Goal: Task Accomplishment & Management: Use online tool/utility

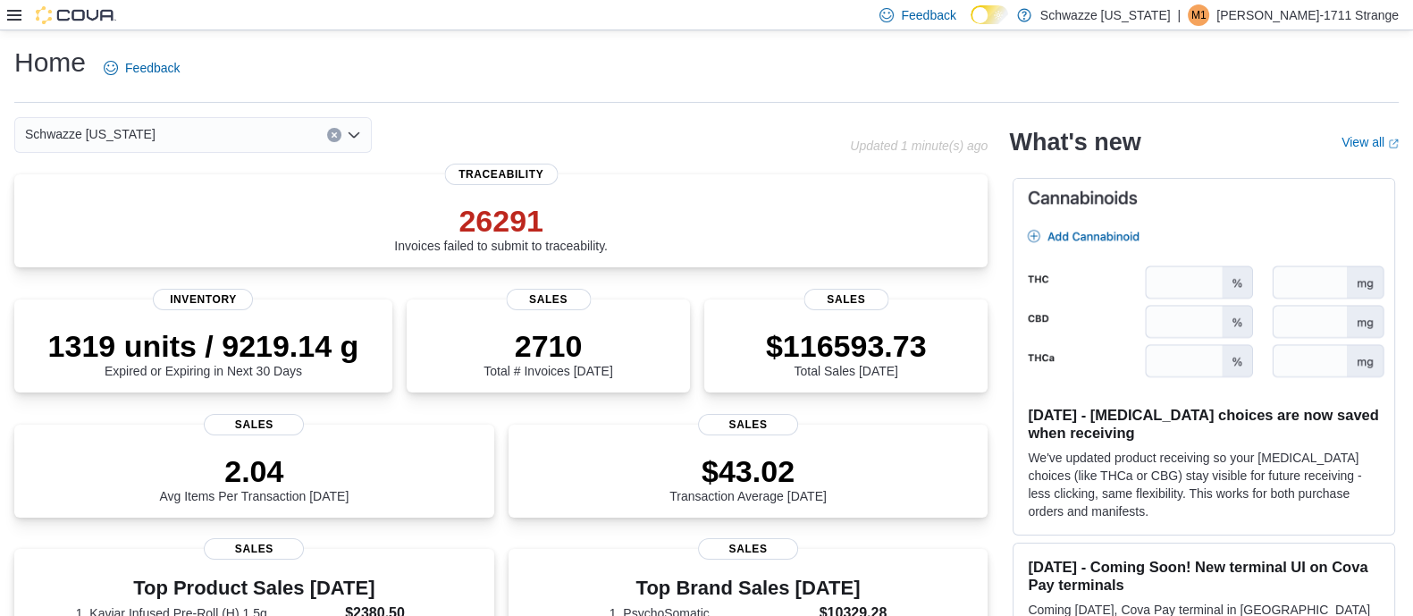
click at [13, 16] on icon at bounding box center [14, 15] width 14 height 14
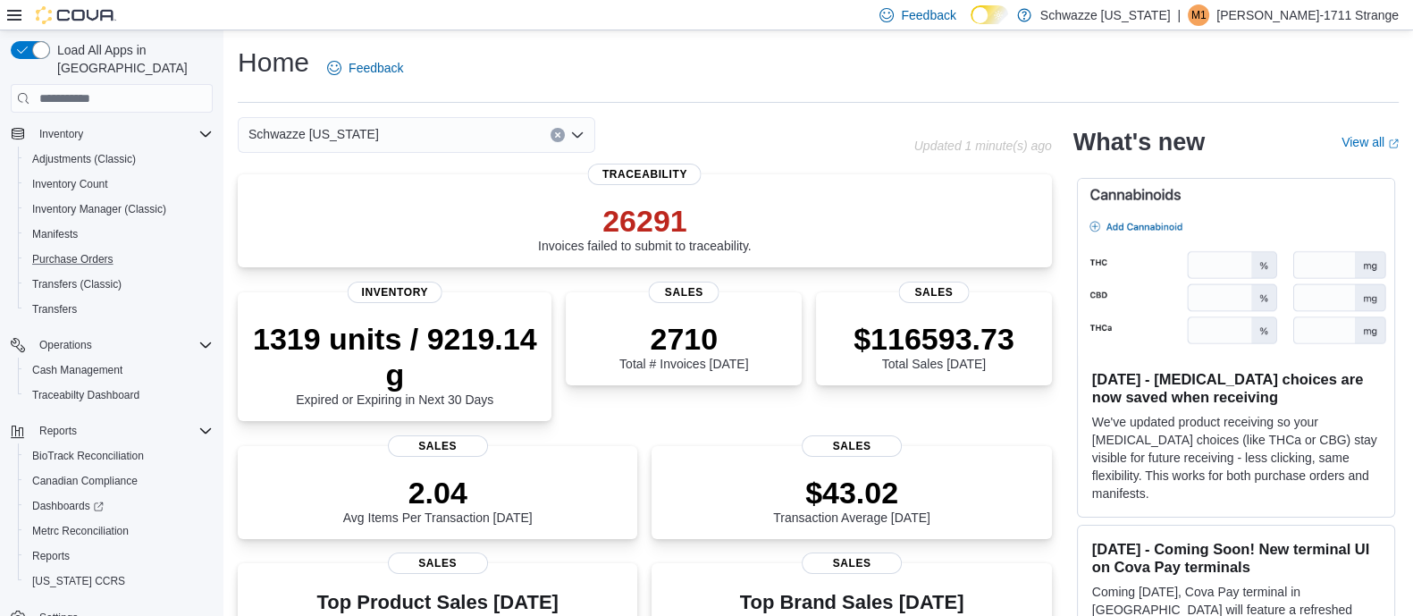
scroll to position [231, 0]
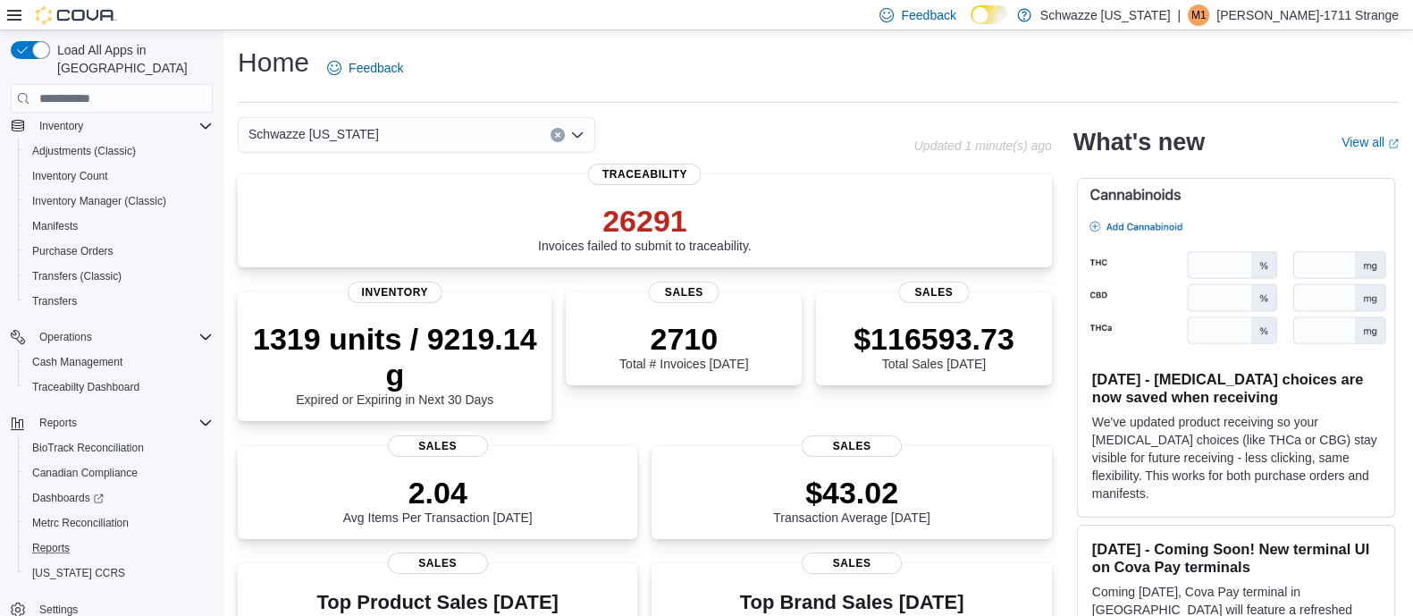
click at [50, 535] on button "Reports" at bounding box center [119, 547] width 202 height 25
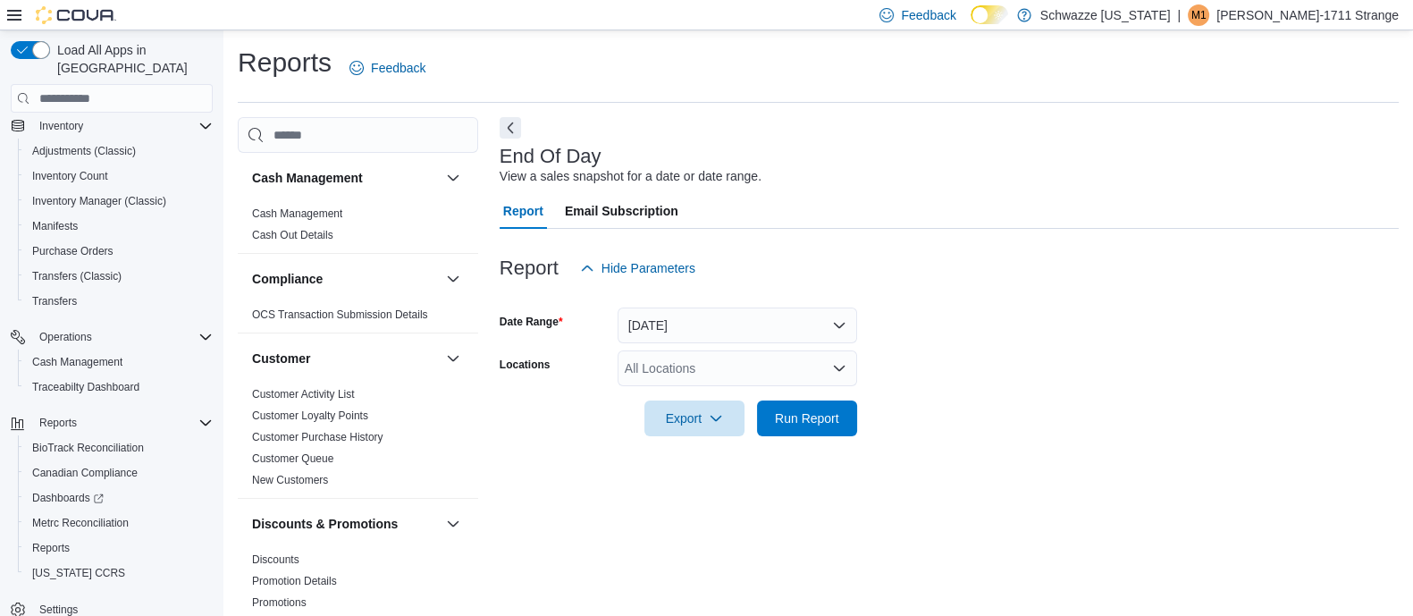
scroll to position [13, 0]
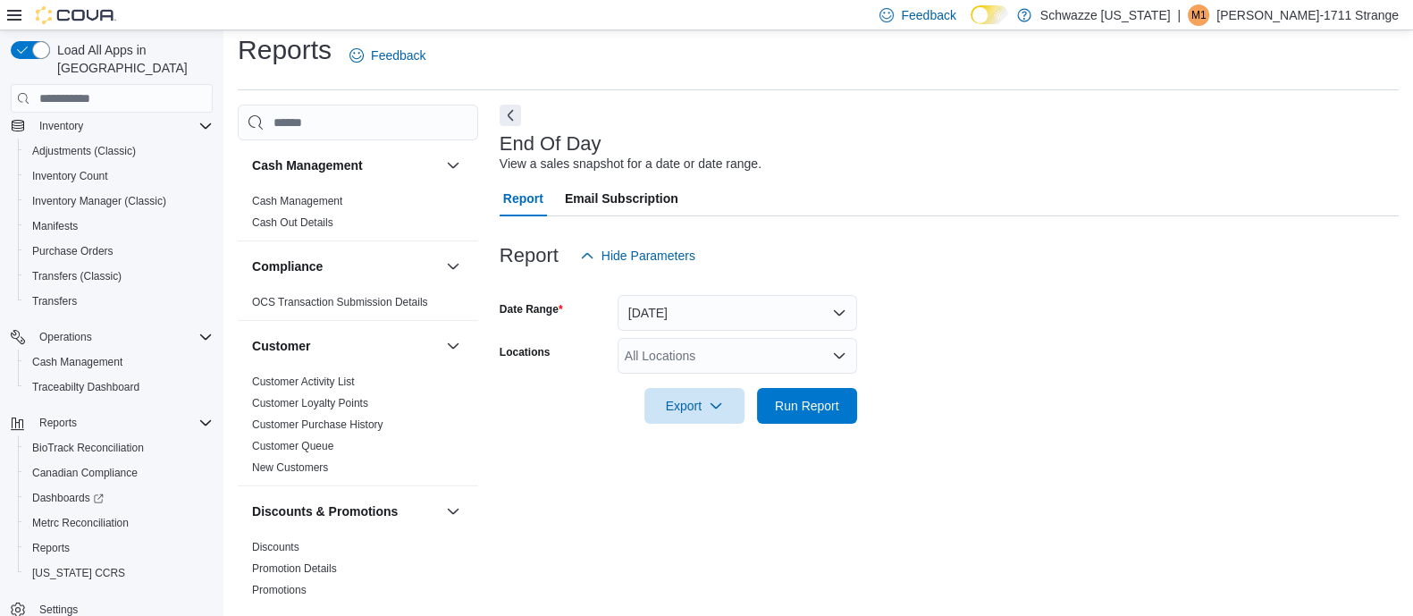
click at [743, 489] on div "End Of Day View a sales snapshot for a date or date range. Report Email Subscri…" at bounding box center [948, 354] width 899 height 498
click at [741, 350] on div "All Locations" at bounding box center [736, 356] width 239 height 36
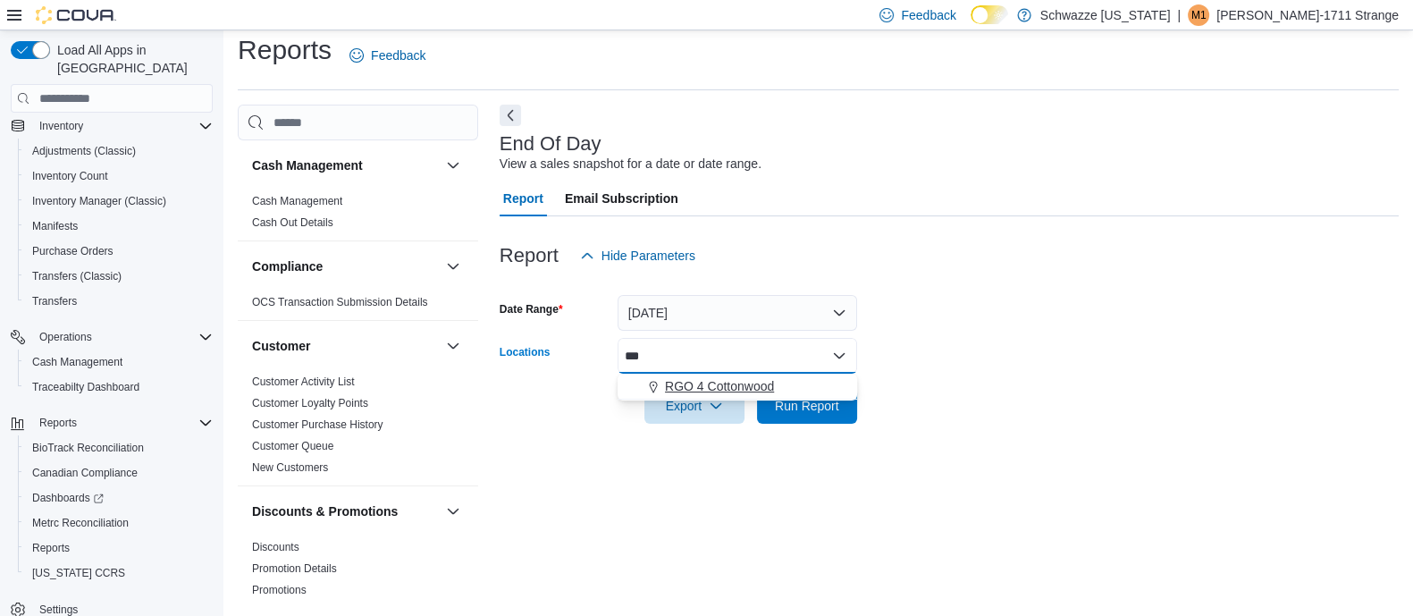
type input "***"
click at [759, 397] on button "RGO 4 Cottonwood" at bounding box center [736, 387] width 239 height 26
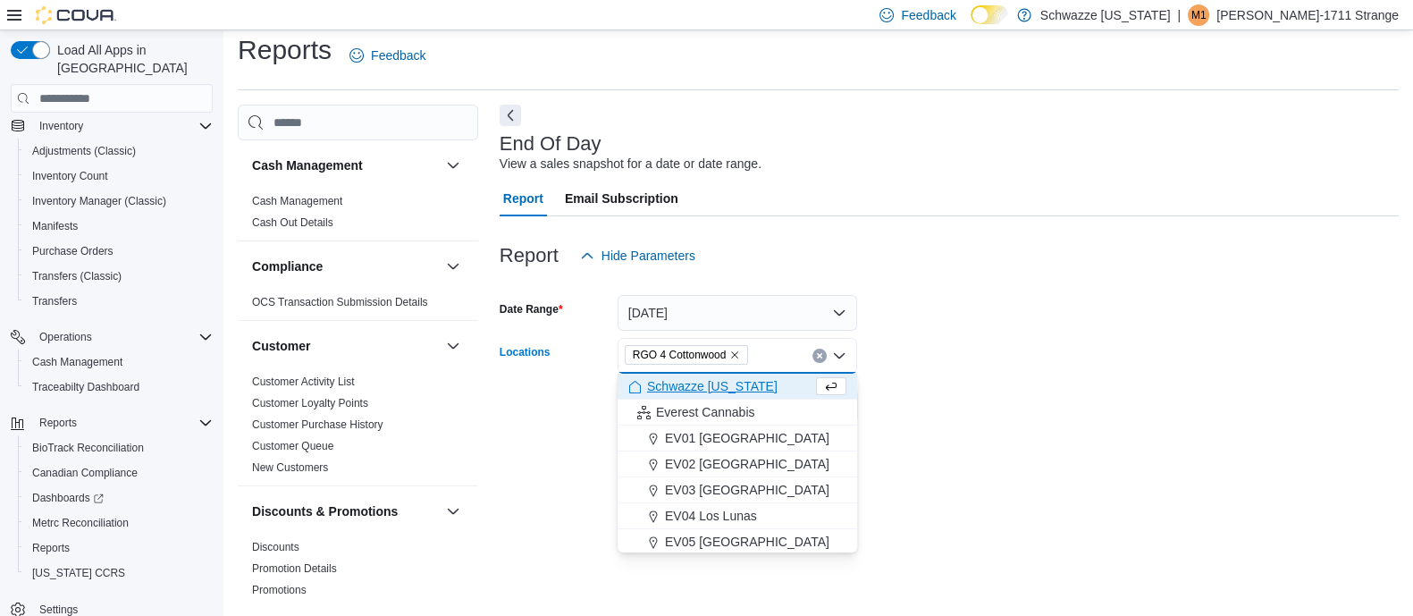
click at [1000, 408] on form "Date Range [DATE] Locations RGO 4 Cottonwood Combo box. Selected. RGO 4 Cottonw…" at bounding box center [948, 348] width 899 height 150
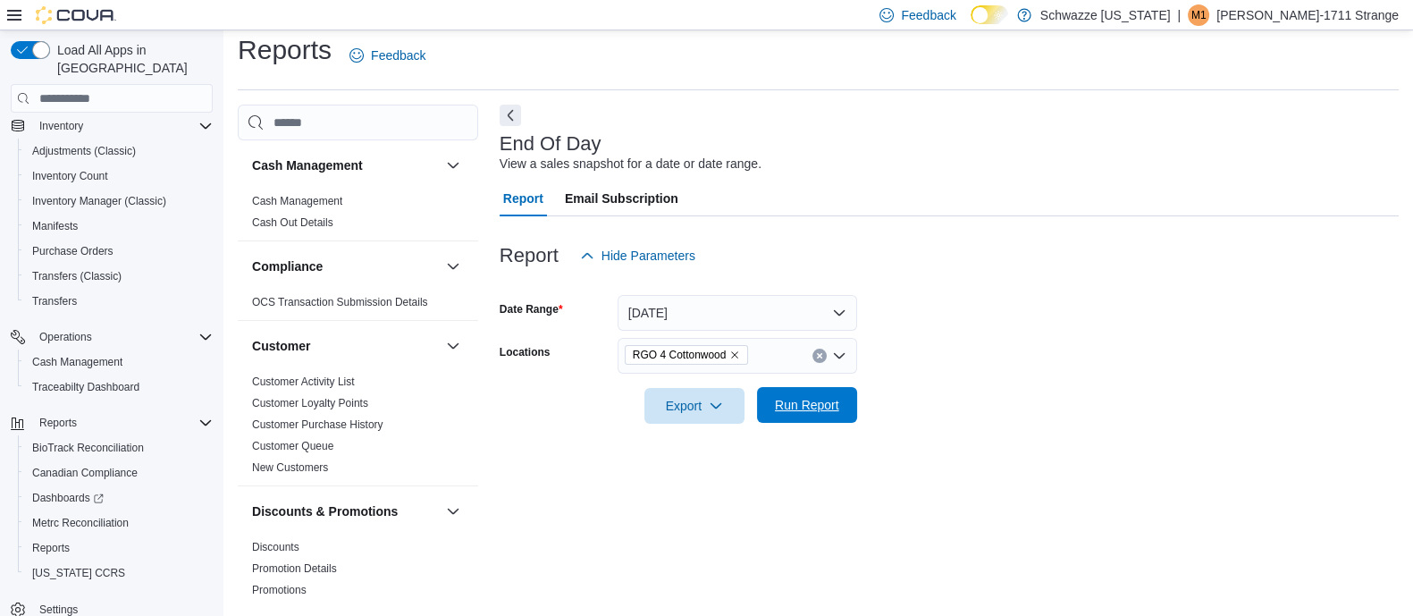
click at [792, 419] on span "Run Report" at bounding box center [807, 405] width 79 height 36
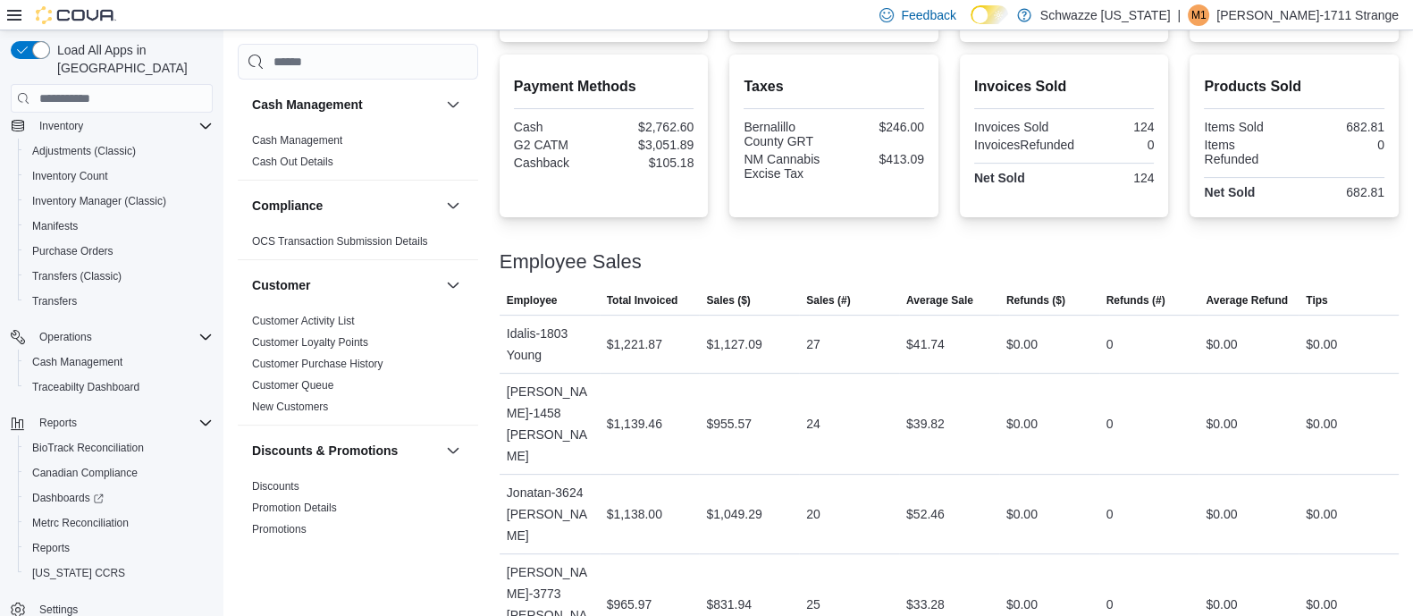
scroll to position [583, 0]
drag, startPoint x: 884, startPoint y: 500, endPoint x: 970, endPoint y: 558, distance: 103.8
click at [970, 558] on tbody "Employee Idalis-1803 Young Total Invoiced $1,221.87 Sales ($) $1,127.09 Sales (…" at bounding box center [948, 575] width 899 height 520
